Goal: Check status: Check status

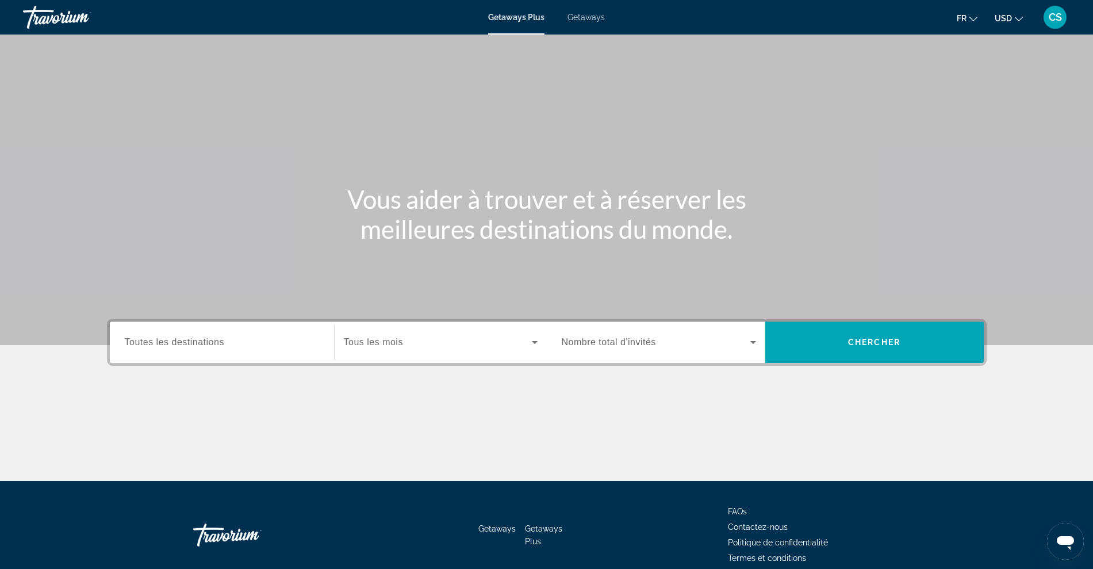
click at [1057, 17] on span "CS" at bounding box center [1055, 16] width 13 height 11
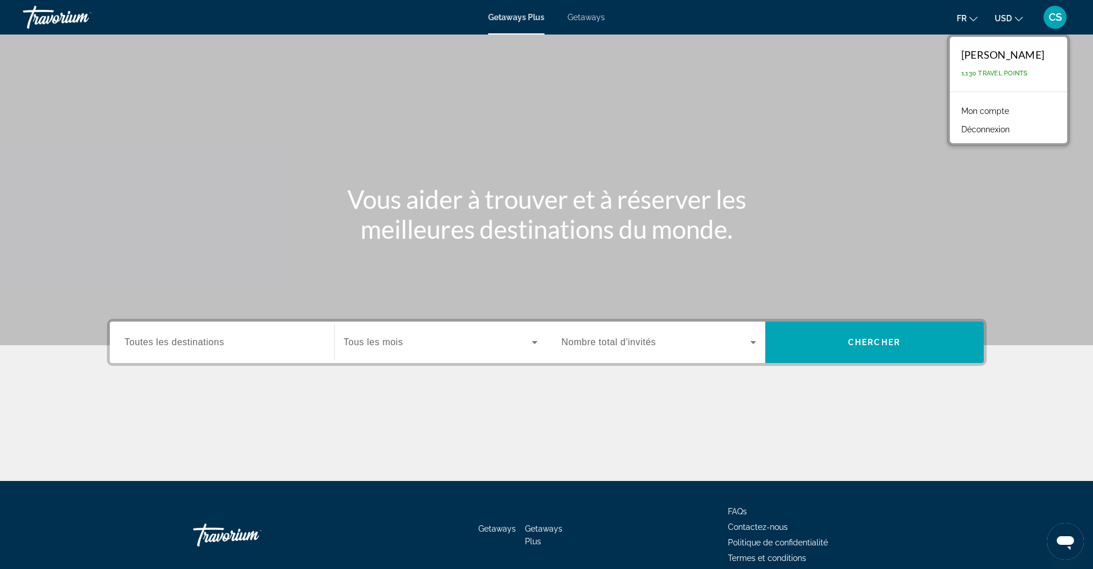
click at [972, 107] on link "Mon compte" at bounding box center [984, 110] width 59 height 15
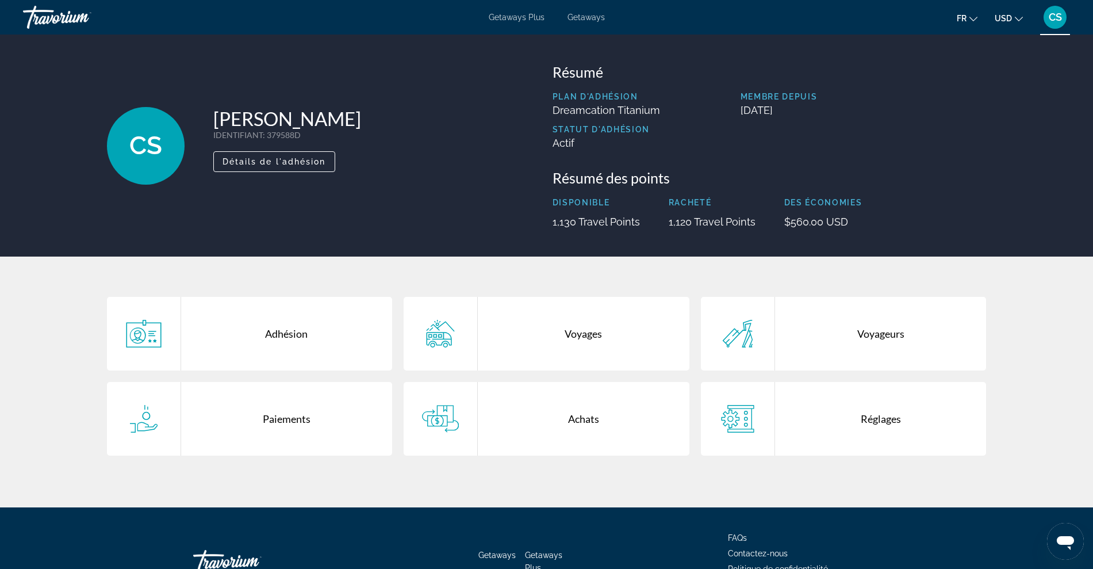
click at [573, 422] on div "Achats" at bounding box center [584, 419] width 212 height 74
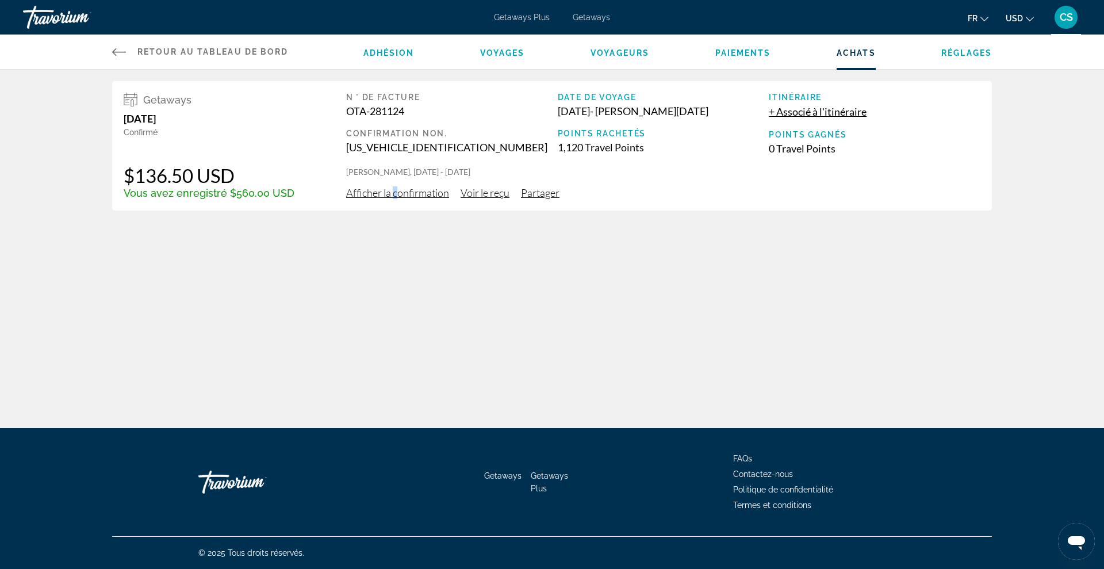
click at [392, 192] on span "Afficher la confirmation" at bounding box center [397, 192] width 103 height 13
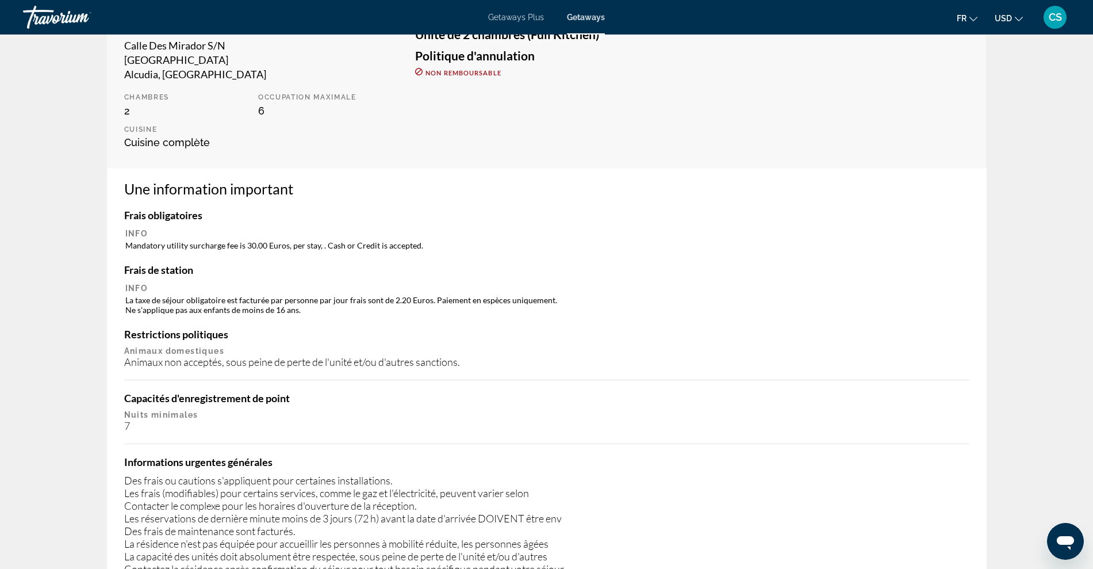
scroll to position [216, 0]
